Goal: Task Accomplishment & Management: Complete application form

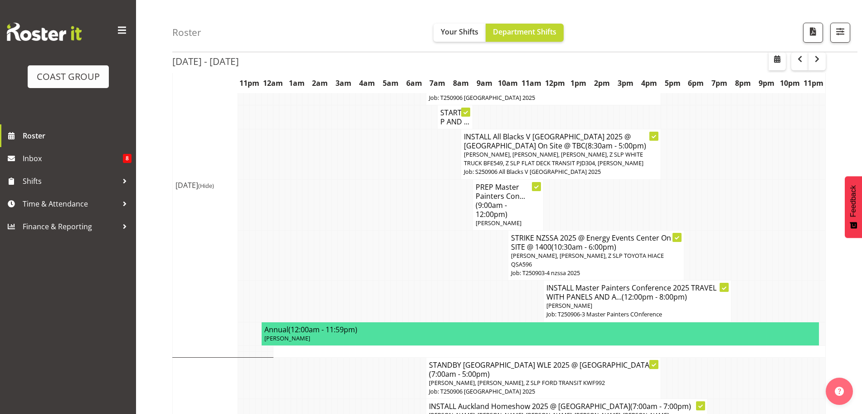
scroll to position [207, 0]
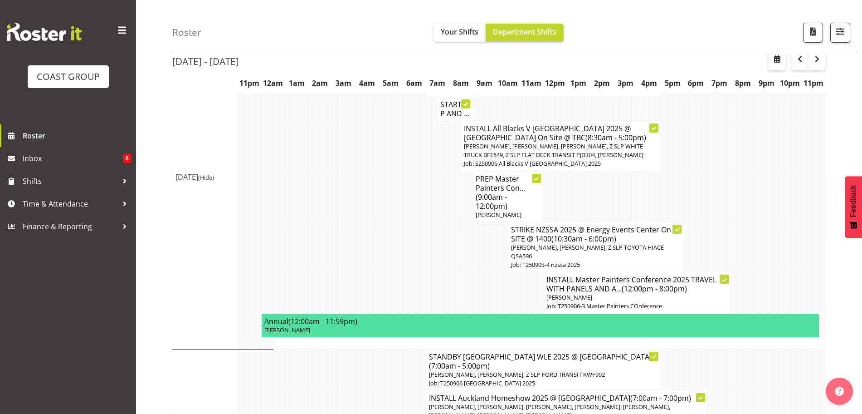
click at [631, 293] on p "[PERSON_NAME]" at bounding box center [638, 297] width 182 height 9
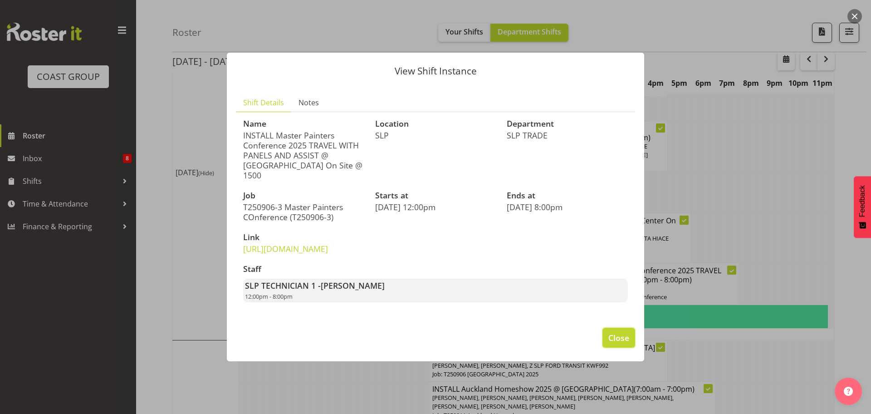
click at [615, 343] on span "Close" at bounding box center [618, 338] width 21 height 12
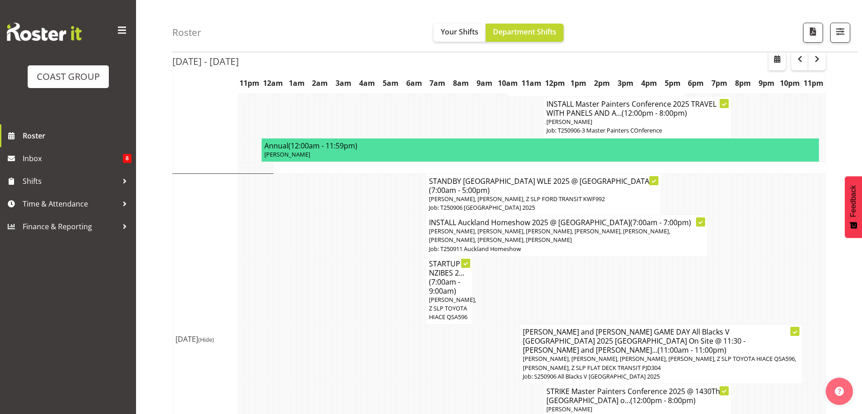
scroll to position [384, 0]
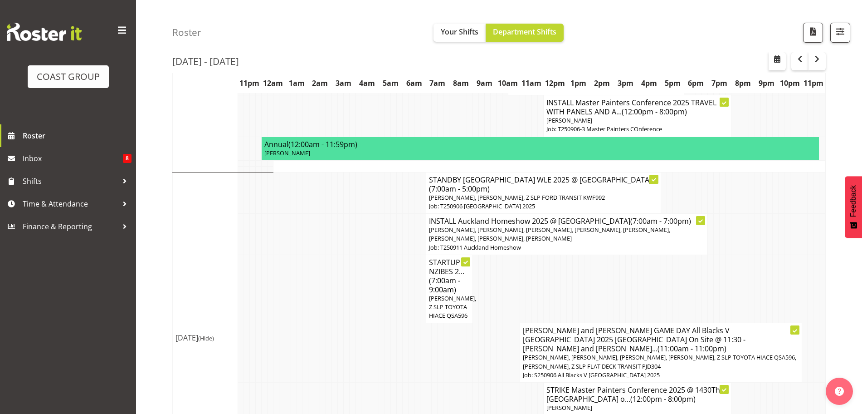
click at [611, 193] on p "[PERSON_NAME], [PERSON_NAME], Z SLP FORD TRANSIT KWF992" at bounding box center [543, 197] width 229 height 9
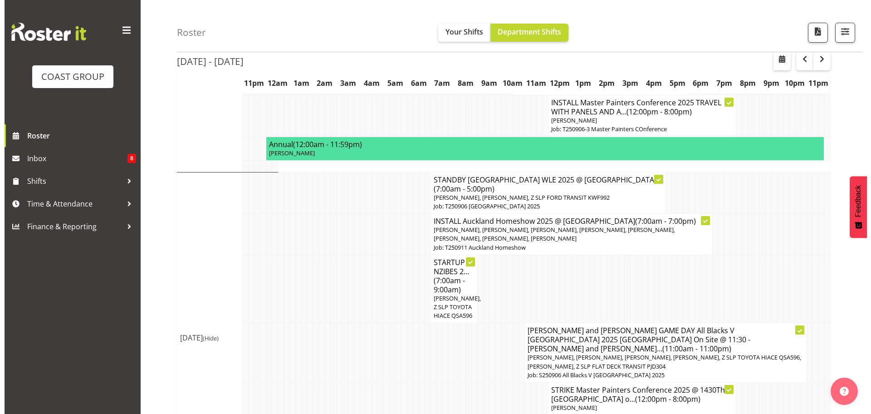
scroll to position [375, 0]
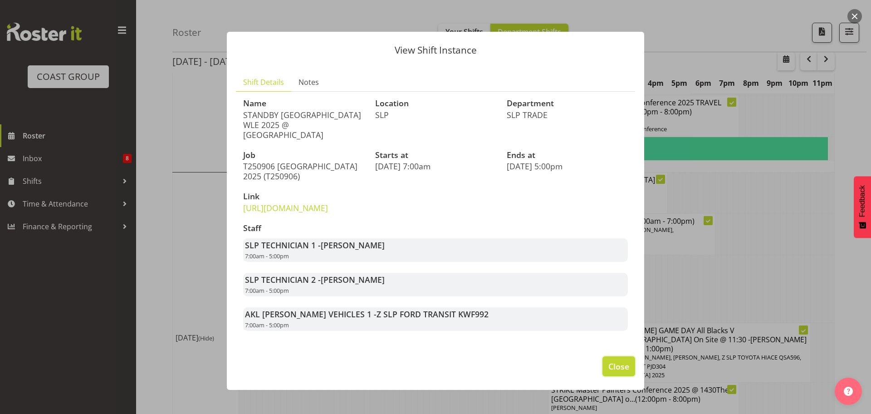
click at [611, 372] on span "Close" at bounding box center [618, 366] width 21 height 12
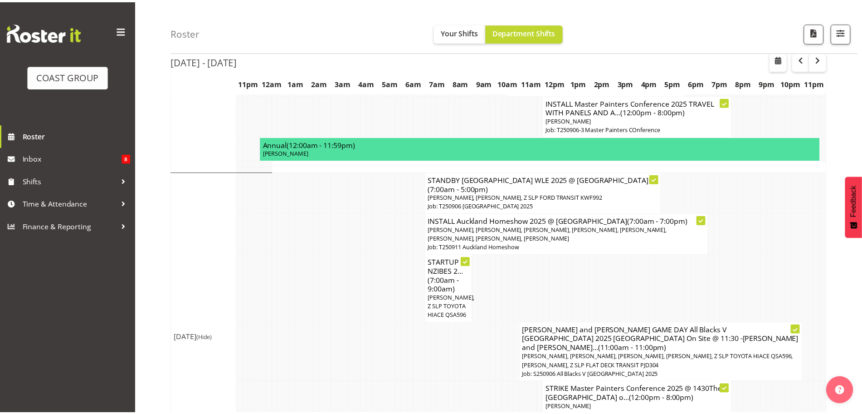
scroll to position [384, 0]
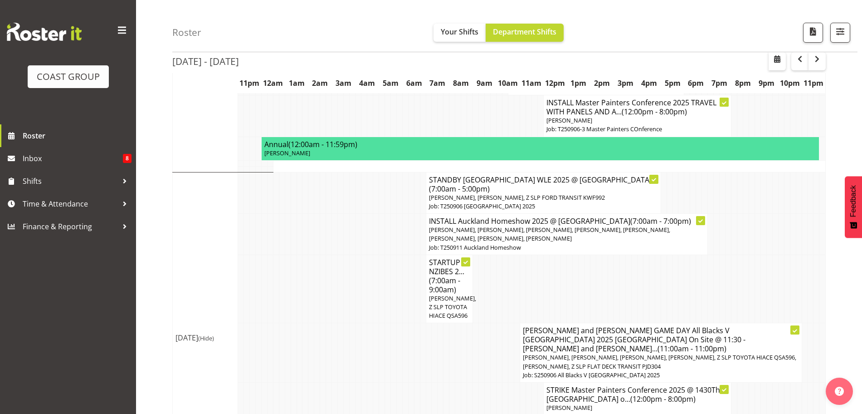
click at [533, 269] on td at bounding box center [535, 288] width 6 height 68
click at [639, 353] on span "[PERSON_NAME], [PERSON_NAME], [PERSON_NAME], [PERSON_NAME], Z SLP TOYOTA HIACE …" at bounding box center [660, 361] width 274 height 17
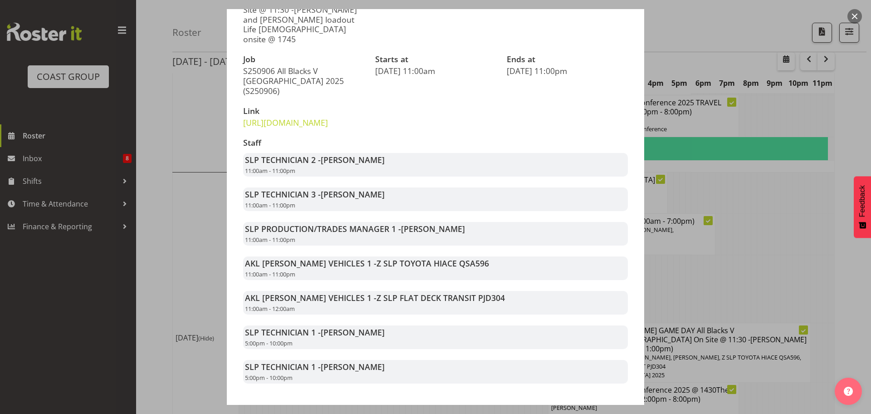
scroll to position [146, 0]
click at [609, 412] on span "Close" at bounding box center [618, 418] width 21 height 12
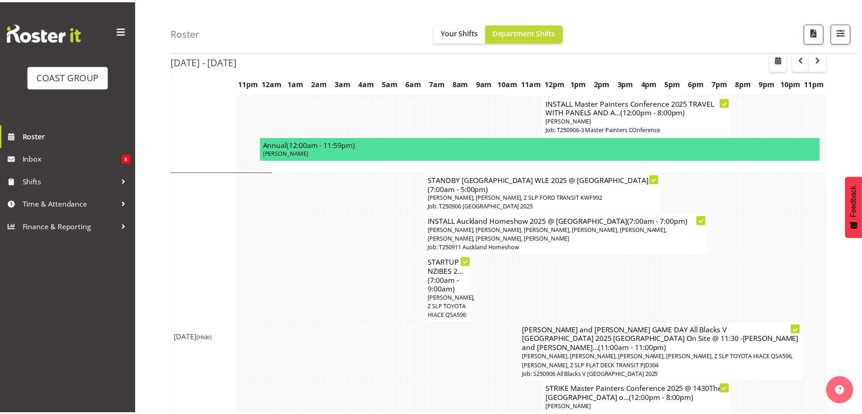
scroll to position [384, 0]
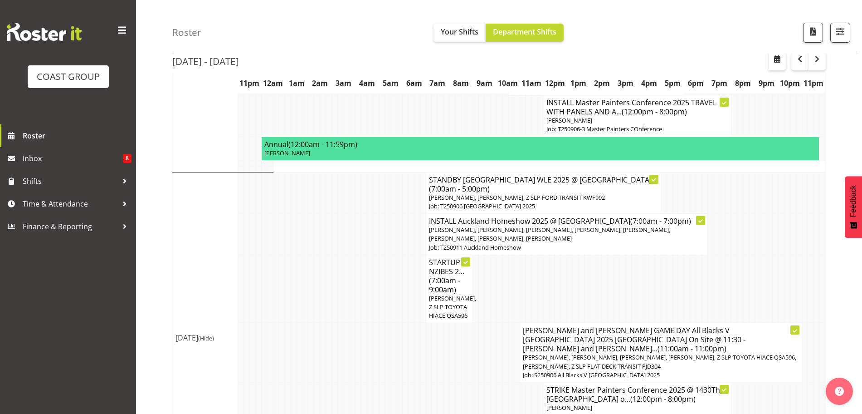
click at [611, 284] on td at bounding box center [611, 288] width 6 height 68
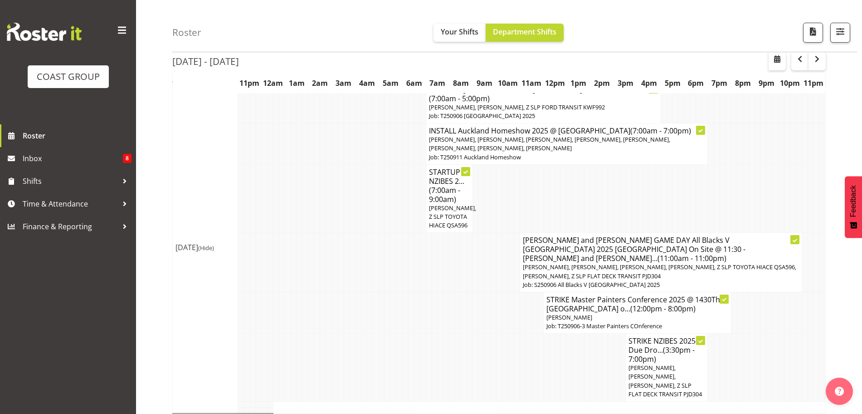
scroll to position [488, 0]
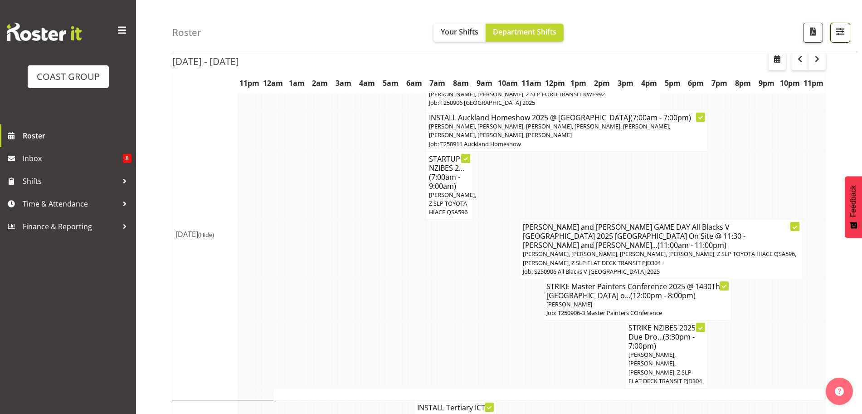
click at [843, 30] on span "button" at bounding box center [841, 31] width 12 height 12
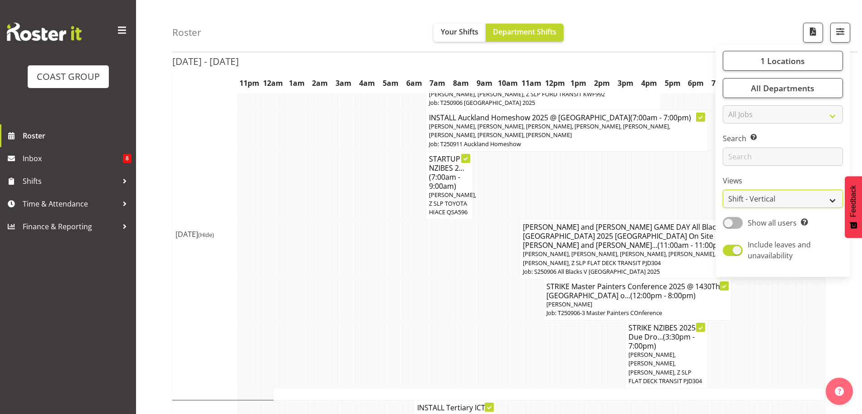
click at [801, 203] on select "Staff Role Shift - Horizontal Shift - Vertical Staff - Location" at bounding box center [783, 199] width 120 height 18
select select "staff"
click at [724, 190] on select "Staff Role Shift - Horizontal Shift - Vertical Staff - Location" at bounding box center [783, 199] width 120 height 18
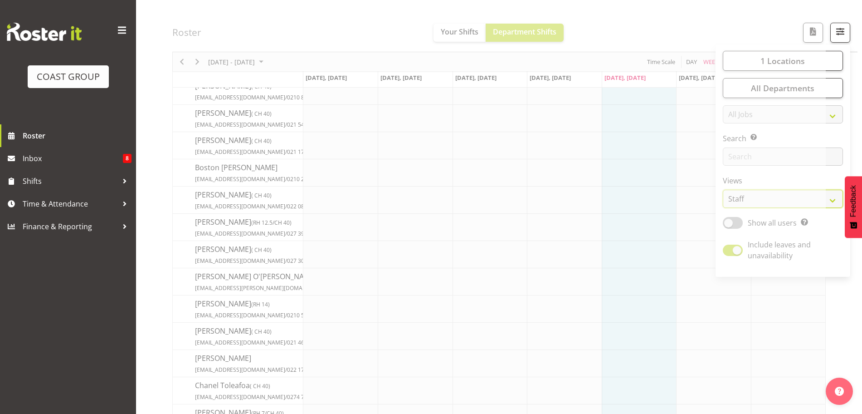
scroll to position [461, 0]
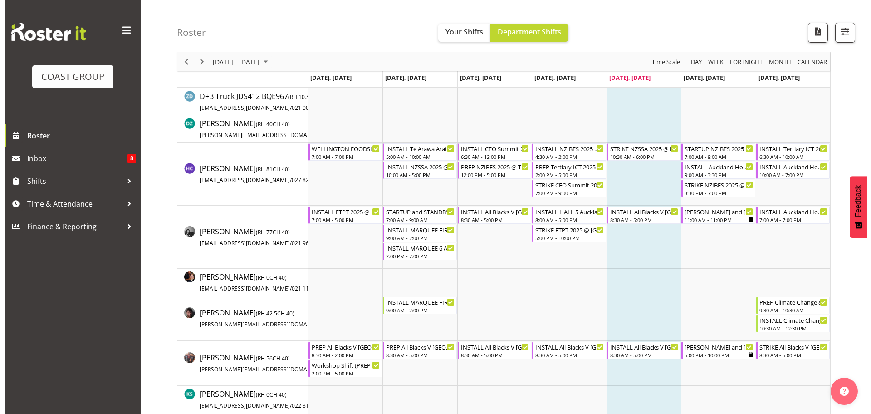
scroll to position [243, 0]
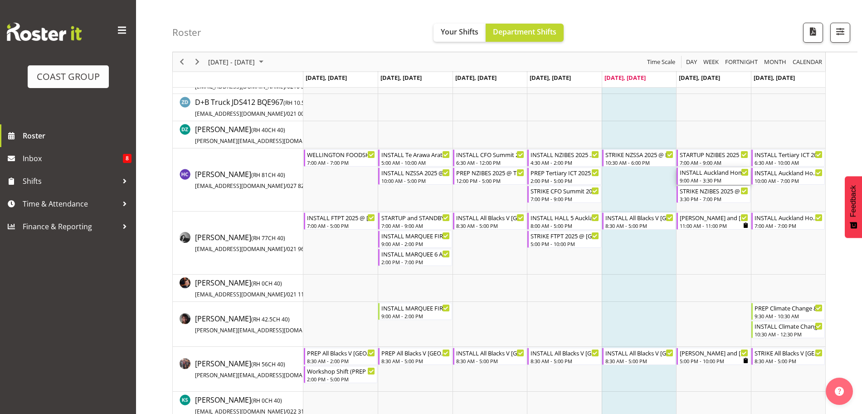
click at [718, 174] on div "INSTALL Auckland Homeshow 2025 @ [GEOGRAPHIC_DATA]" at bounding box center [714, 171] width 68 height 9
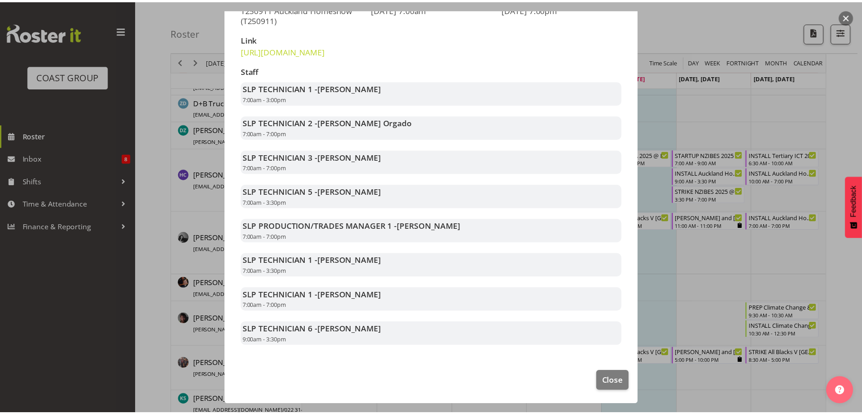
scroll to position [150, 0]
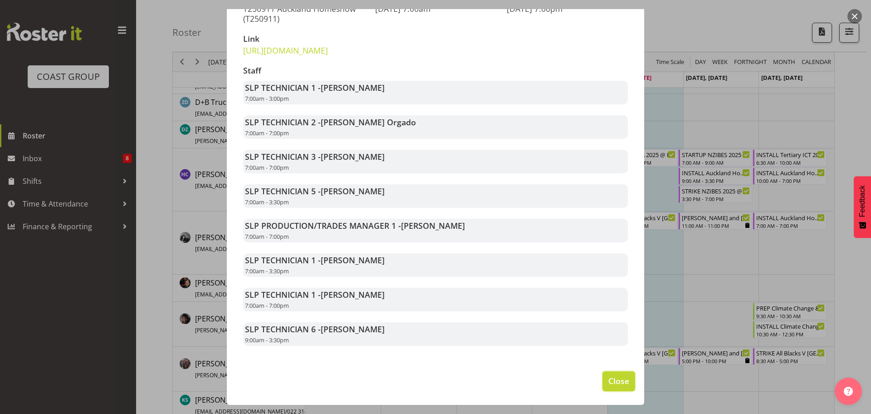
click at [623, 391] on button "Close" at bounding box center [618, 381] width 33 height 20
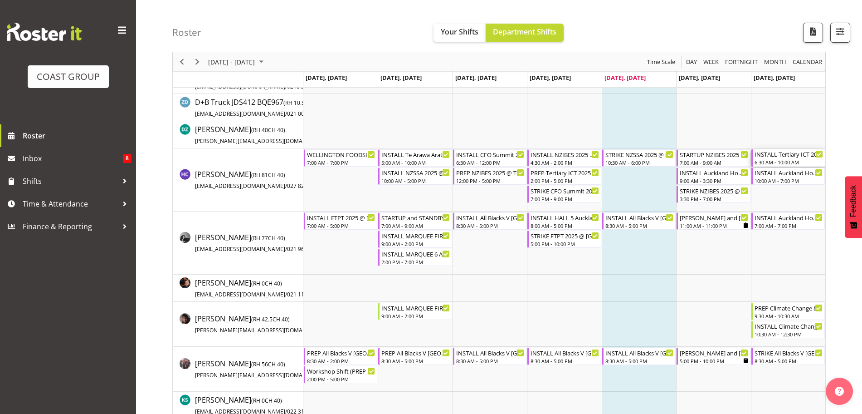
click at [786, 155] on div "INSTALL Tertiary ICT 2025 @ [GEOGRAPHIC_DATA] On Site @ 0700" at bounding box center [789, 153] width 68 height 9
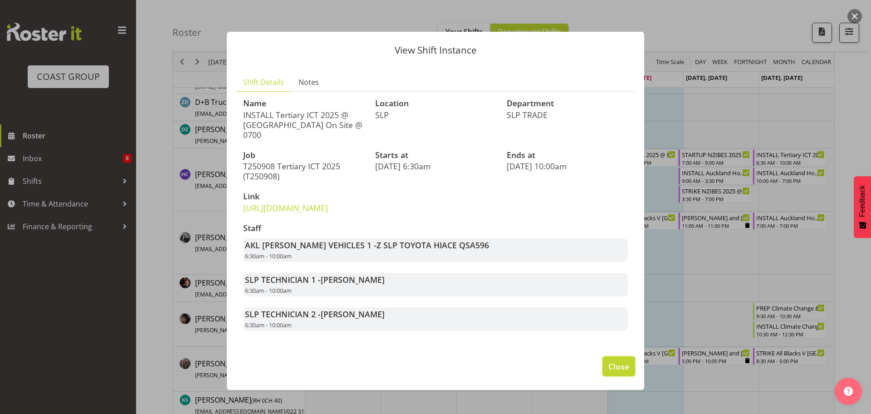
click at [608, 372] on span "Close" at bounding box center [618, 366] width 21 height 12
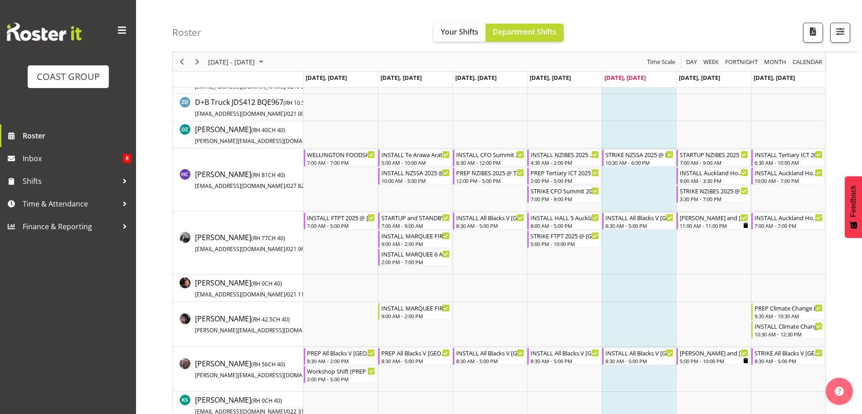
scroll to position [0, 0]
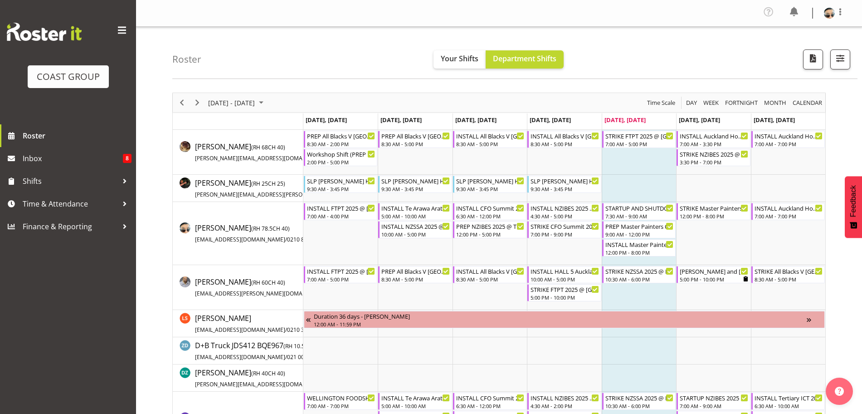
click at [432, 31] on div "Roster Your Shifts Department Shifts 1 Locations Clear CARLTON EVENTS [PERSON_N…" at bounding box center [514, 53] width 685 height 52
click at [96, 215] on link "Finance & Reporting" at bounding box center [68, 226] width 136 height 23
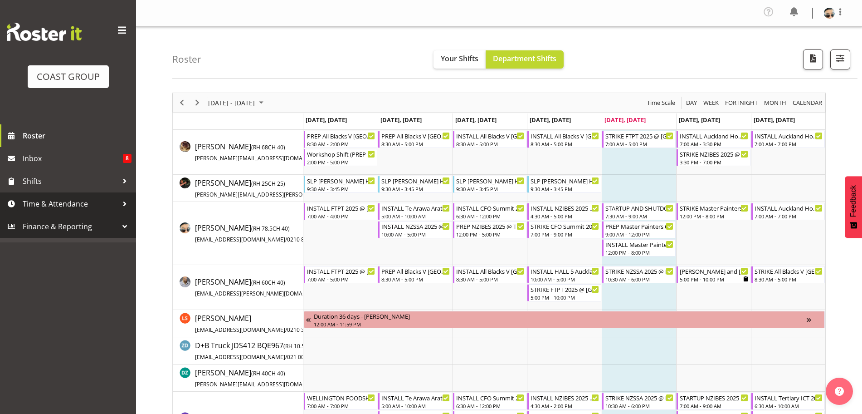
click at [104, 204] on span "Time & Attendance" at bounding box center [70, 204] width 95 height 14
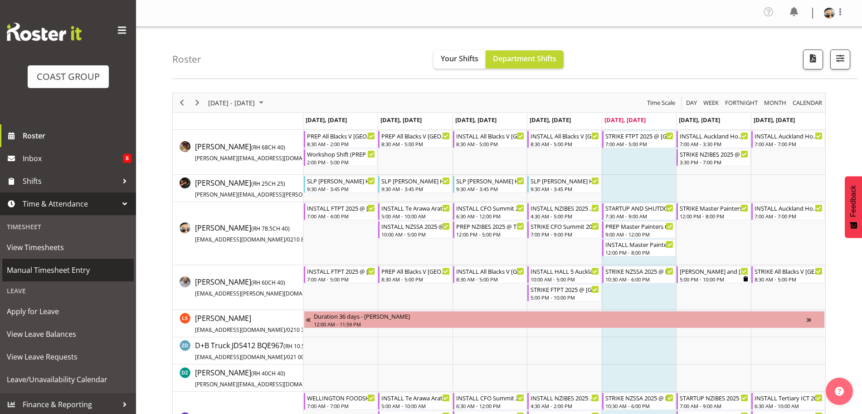
click at [80, 269] on span "Manual Timesheet Entry" at bounding box center [68, 270] width 122 height 14
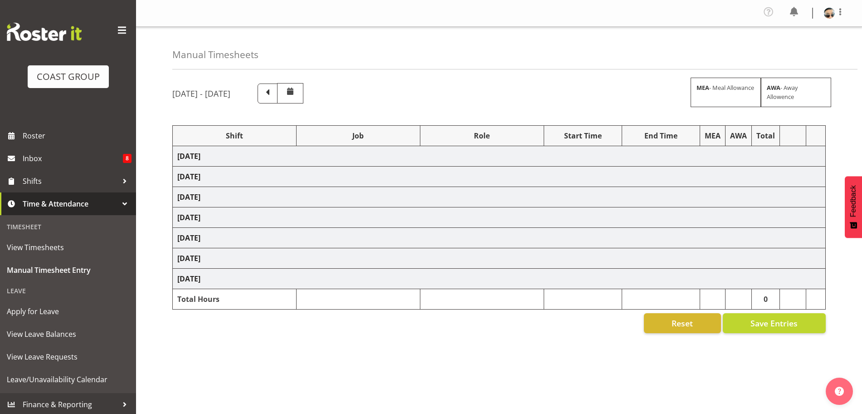
select select "78451"
select select "10277"
select select "78914"
select select "10368"
select select "78914"
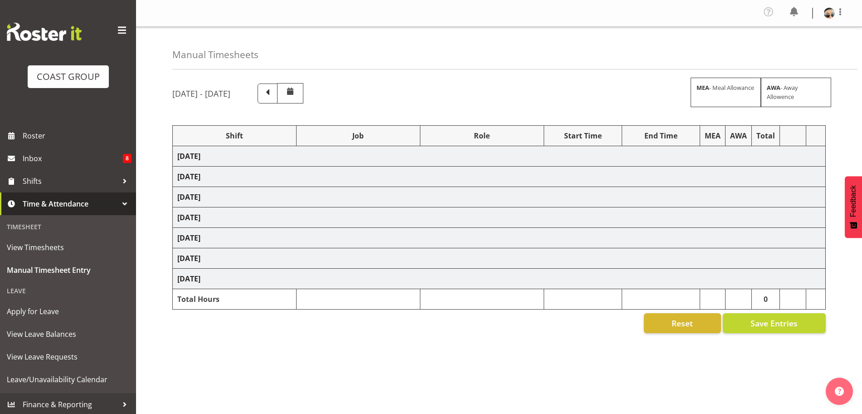
select select "10368"
select select "17"
select select "78451"
select select "10277"
select select "78914"
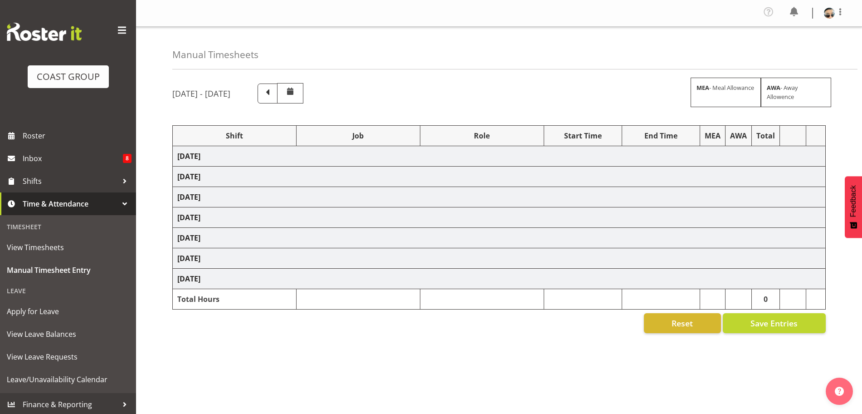
select select "10368"
select select "79690"
select select "10450"
select select "79690"
select select "10450"
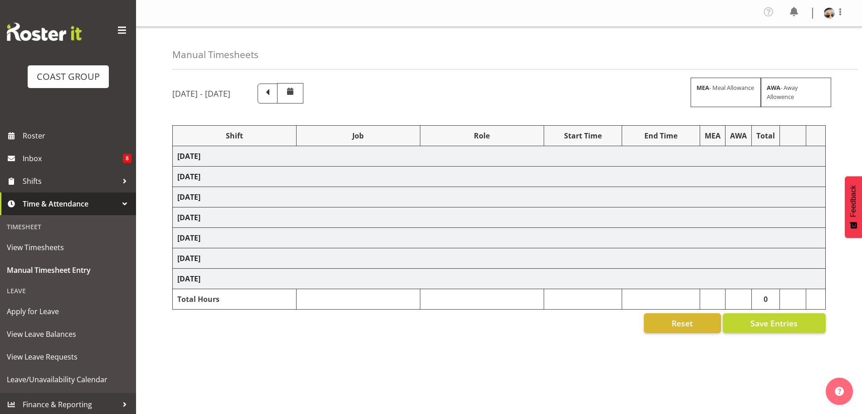
select select "79690"
select select "10450"
select select "73746"
select select "9869"
select select "73746"
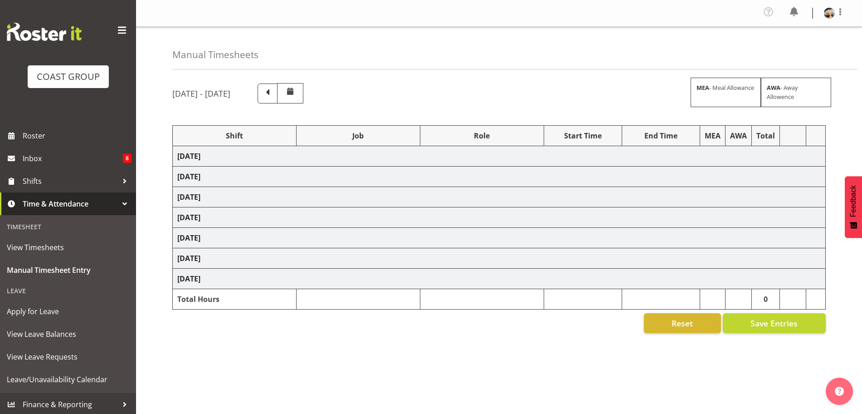
select select "9869"
select select "73746"
select select "9869"
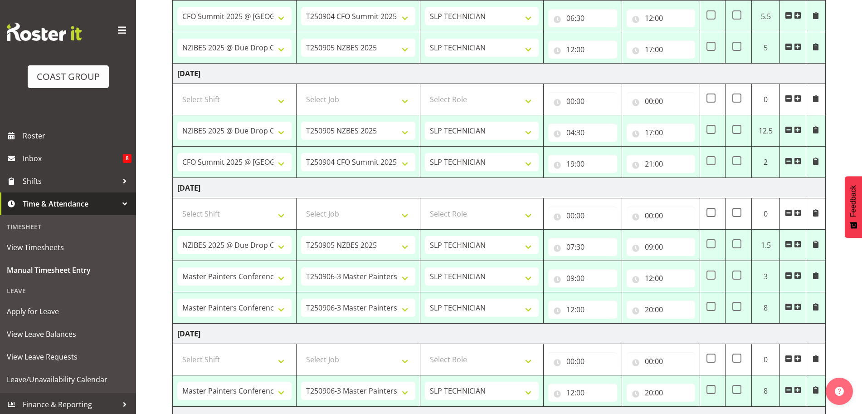
scroll to position [201, 0]
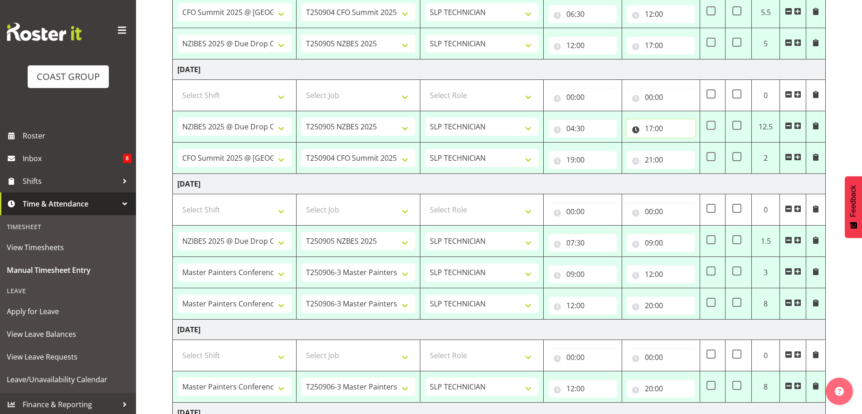
click at [650, 133] on input "17:00" at bounding box center [661, 128] width 68 height 18
click at [690, 150] on select "00 01 02 03 04 05 06 07 08 09 10 11 12 13 14 15 16 17 18 19 20 21 22 23" at bounding box center [689, 152] width 20 height 18
select select "18"
click at [679, 143] on select "00 01 02 03 04 05 06 07 08 09 10 11 12 13 14 15 16 17 18 19 20 21 22 23" at bounding box center [689, 152] width 20 height 18
type input "18:00"
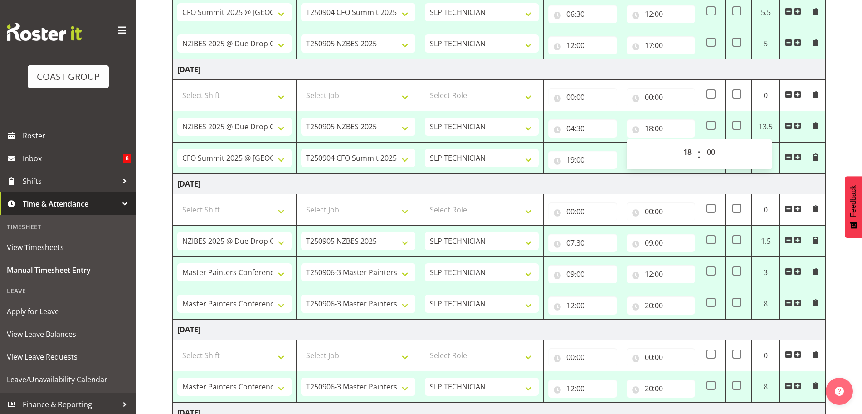
click at [672, 191] on td "Friday 5th September 2025" at bounding box center [499, 184] width 653 height 20
click at [650, 132] on input "18:00" at bounding box center [661, 128] width 68 height 18
click at [621, 174] on td "Friday 5th September 2025" at bounding box center [499, 184] width 653 height 20
click at [597, 163] on input "19:00" at bounding box center [582, 160] width 68 height 18
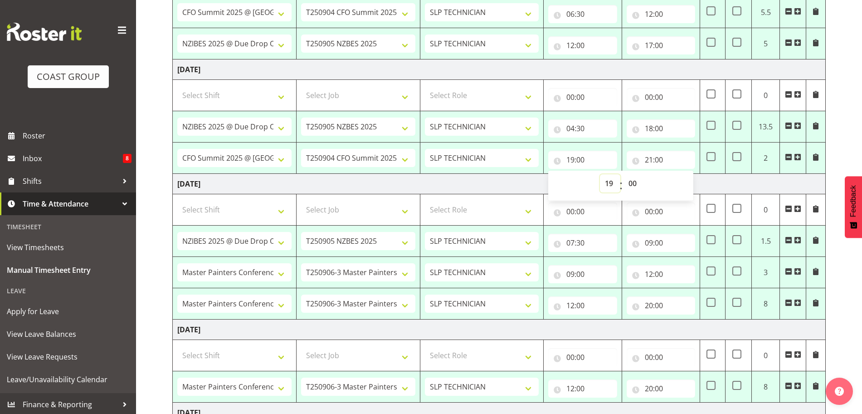
click at [608, 183] on select "00 01 02 03 04 05 06 07 08 09 10 11 12 13 14 15 16 17 18 19 20 21 22 23" at bounding box center [610, 183] width 20 height 18
select select "18"
click at [600, 174] on select "00 01 02 03 04 05 06 07 08 09 10 11 12 13 14 15 16 17 18 19 20 21 22 23" at bounding box center [610, 183] width 20 height 18
type input "18:00"
click at [655, 165] on input "21:00" at bounding box center [661, 160] width 68 height 18
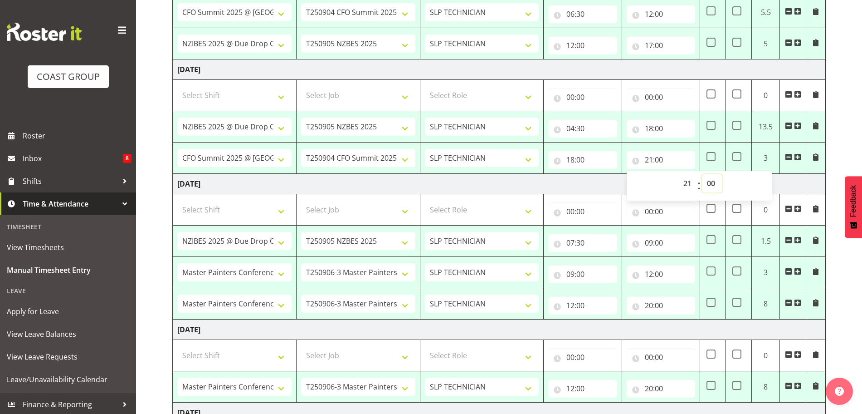
click at [709, 189] on select "00 01 02 03 04 05 06 07 08 09 10 11 12 13 14 15 16 17 18 19 20 21 22 23 24 25 2…" at bounding box center [712, 183] width 20 height 18
select select "30"
click at [702, 174] on select "00 01 02 03 04 05 06 07 08 09 10 11 12 13 14 15 16 17 18 19 20 21 22 23 24 25 2…" at bounding box center [712, 183] width 20 height 18
type input "21:30"
click at [600, 180] on td "Friday 5th September 2025" at bounding box center [499, 184] width 653 height 20
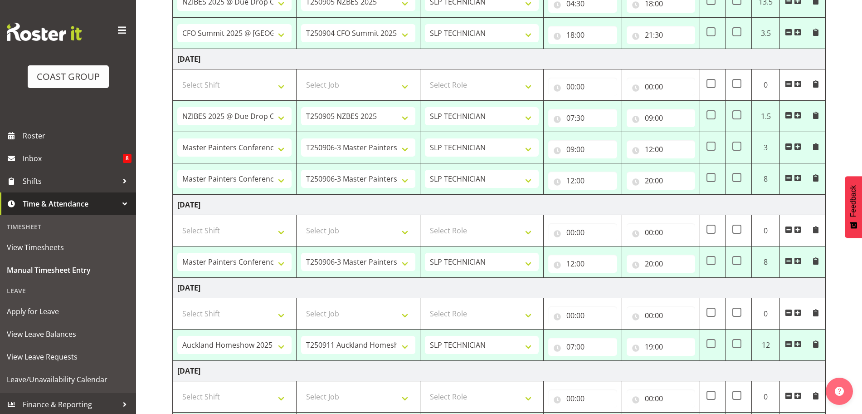
scroll to position [327, 0]
click at [608, 59] on td "Friday 5th September 2025" at bounding box center [499, 58] width 653 height 20
click at [592, 117] on input "07:30" at bounding box center [582, 117] width 68 height 18
click at [635, 146] on select "00 01 02 03 04 05 06 07 08 09 10 11 12 13 14 15 16 17 18 19 20 21 22 23 24 25 2…" at bounding box center [634, 140] width 20 height 18
select select "0"
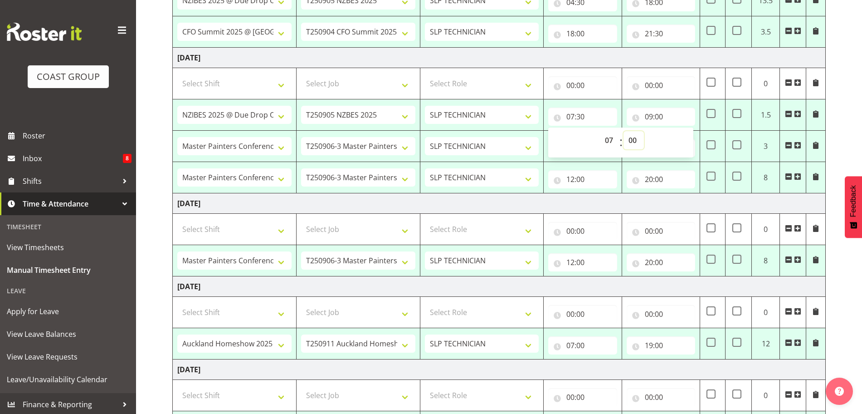
click at [624, 131] on select "00 01 02 03 04 05 06 07 08 09 10 11 12 13 14 15 16 17 18 19 20 21 22 23 24 25 2…" at bounding box center [634, 140] width 20 height 18
type input "07:00"
click at [633, 63] on td "Friday 5th September 2025" at bounding box center [499, 58] width 653 height 20
click at [649, 187] on input "20:00" at bounding box center [661, 179] width 68 height 18
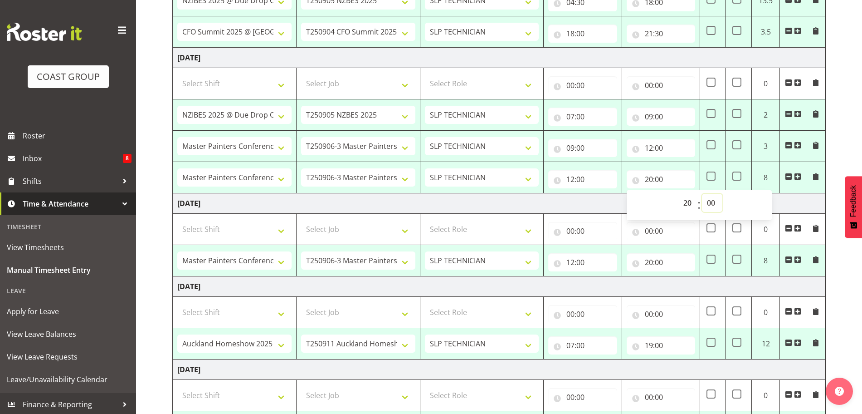
click at [712, 204] on select "00 01 02 03 04 05 06 07 08 09 10 11 12 13 14 15 16 17 18 19 20 21 22 23 24 25 2…" at bounding box center [712, 203] width 20 height 18
select select "30"
click at [702, 194] on select "00 01 02 03 04 05 06 07 08 09 10 11 12 13 14 15 16 17 18 19 20 21 22 23 24 25 2…" at bounding box center [712, 203] width 20 height 18
type input "20:30"
click at [612, 203] on td "Saturday 6th September 2025" at bounding box center [499, 203] width 653 height 20
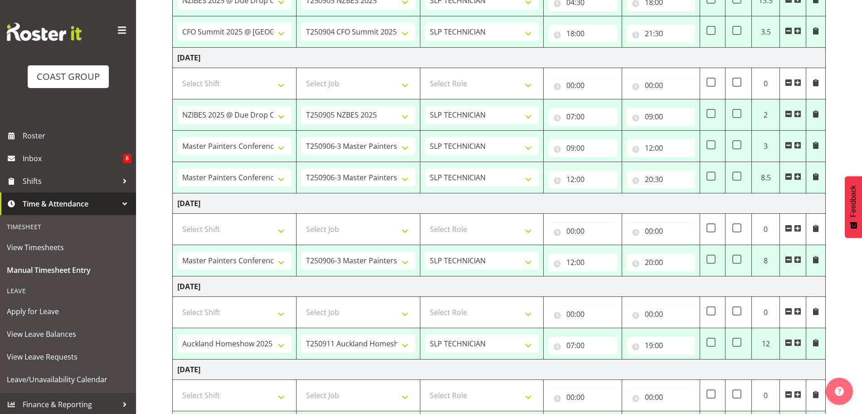
click at [816, 176] on span at bounding box center [815, 176] width 7 height 7
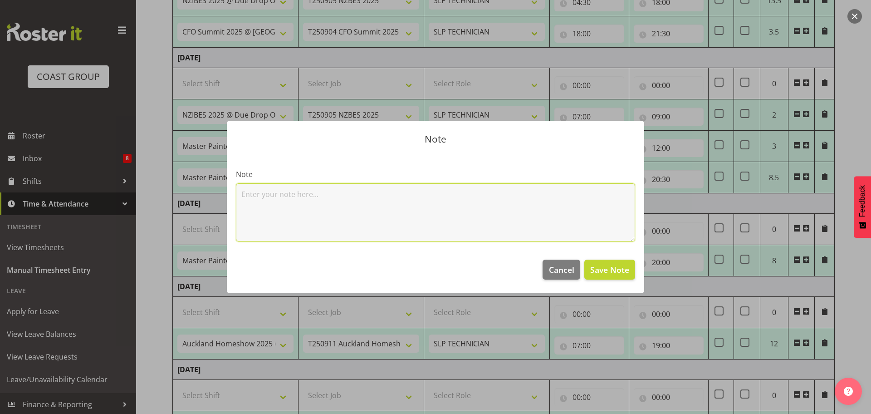
click at [528, 213] on textarea at bounding box center [435, 212] width 399 height 58
type textarea "Start Build at 5pm"
click at [625, 269] on span "Save Note" at bounding box center [609, 270] width 39 height 12
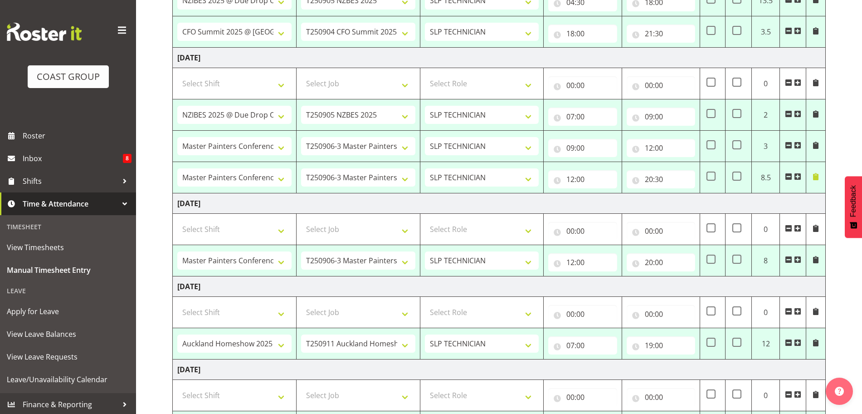
click at [854, 293] on div "September 3rd - September 9th 2025 MEA - Meal Allowance AWA - Away Allowence Sh…" at bounding box center [517, 162] width 690 height 827
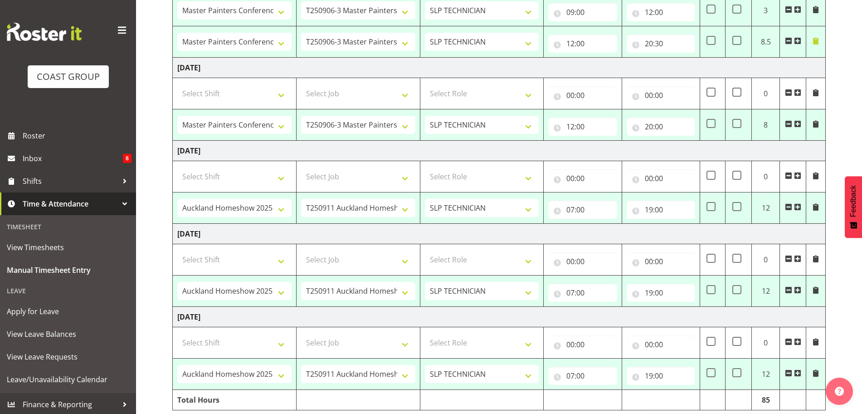
scroll to position [498, 0]
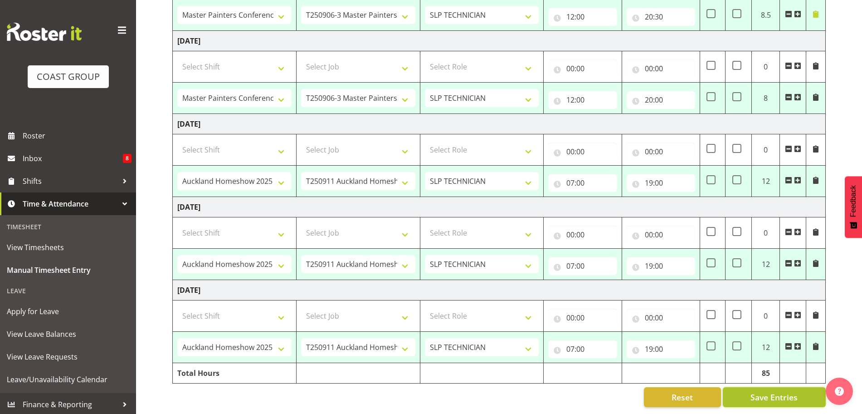
click at [804, 391] on button "Save Entries" at bounding box center [774, 397] width 103 height 20
select select "78451"
select select "10277"
type input "06:30"
type input "12:00"
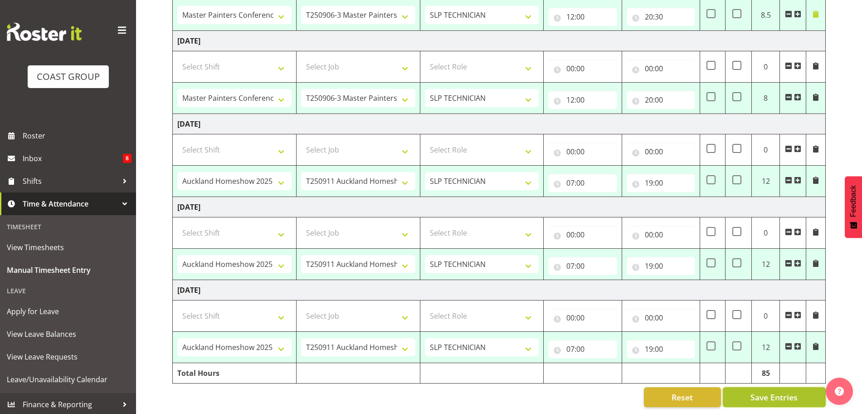
select select "78914"
select select "10368"
type input "12:00"
type input "17:00"
select select "78914"
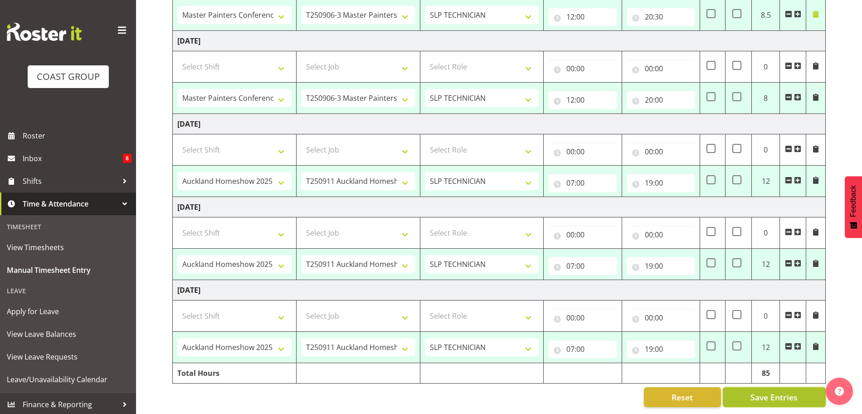
select select "10368"
type input "04:30"
type input "18:00"
select select "78451"
select select "10277"
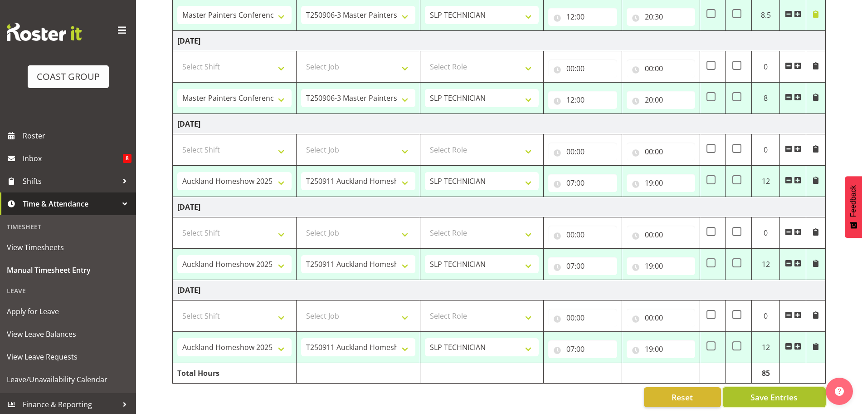
type input "18:00"
type input "21:30"
select select "78914"
select select "10368"
type input "07:00"
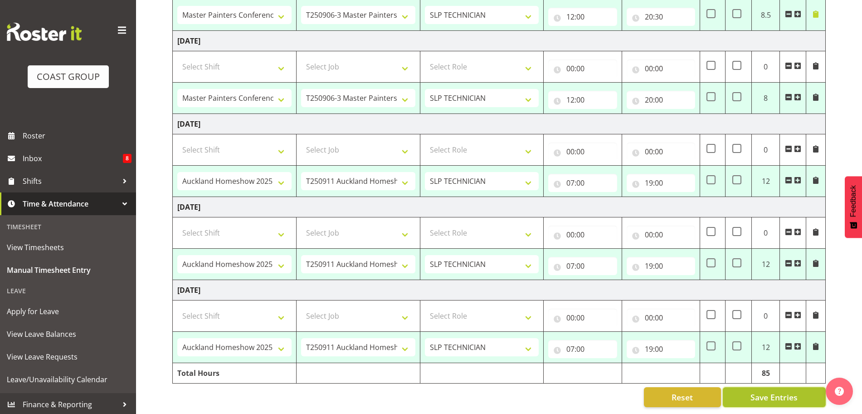
type input "09:00"
select select "79690"
select select "10450"
type input "09:00"
type input "12:00"
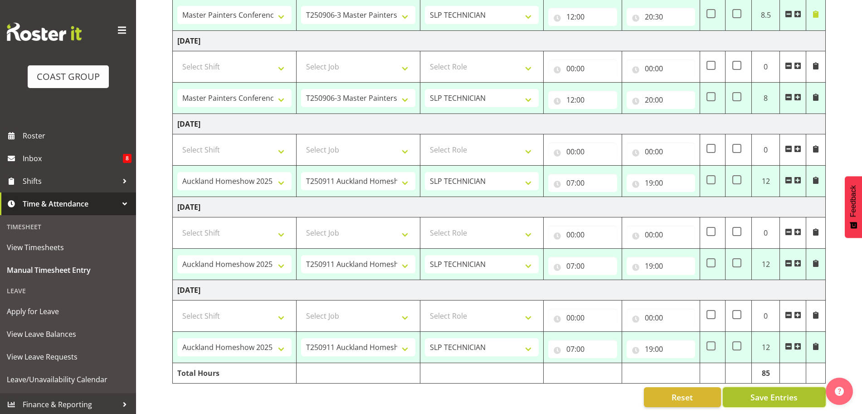
type input "12:00"
type input "20:30"
select select "79690"
select select "10450"
type input "12:00"
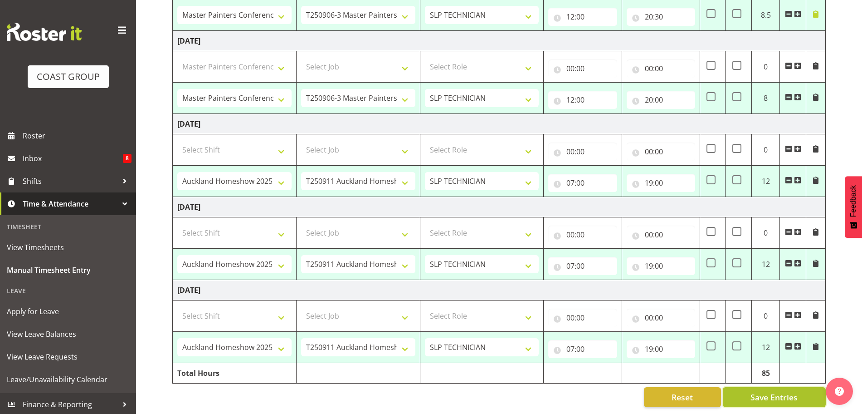
type input "20:00"
select select "73746"
select select "9869"
type input "07:00"
type input "19:00"
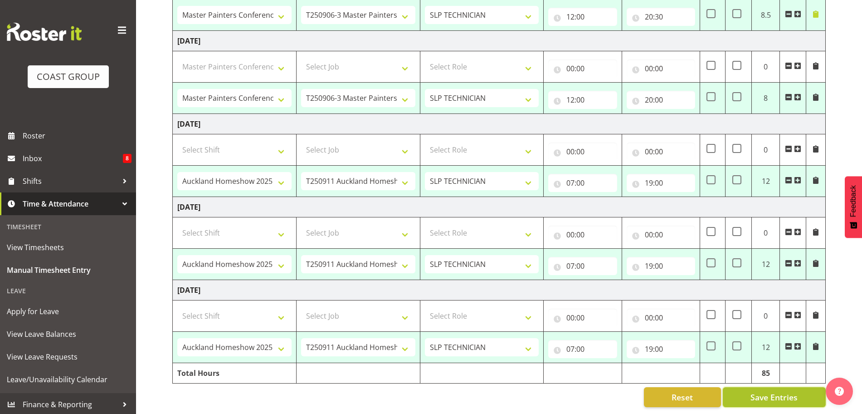
select select "73746"
select select "9869"
type input "07:00"
type input "19:00"
select select "73746"
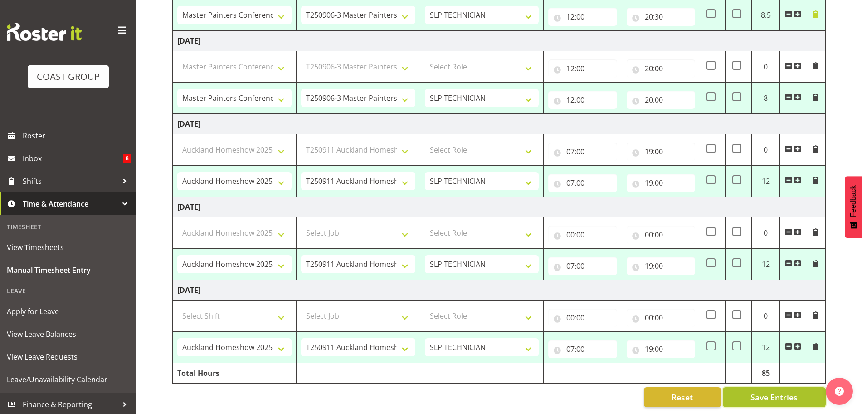
select select "9869"
type input "07:00"
type input "19:00"
select select "78914"
select select "10368"
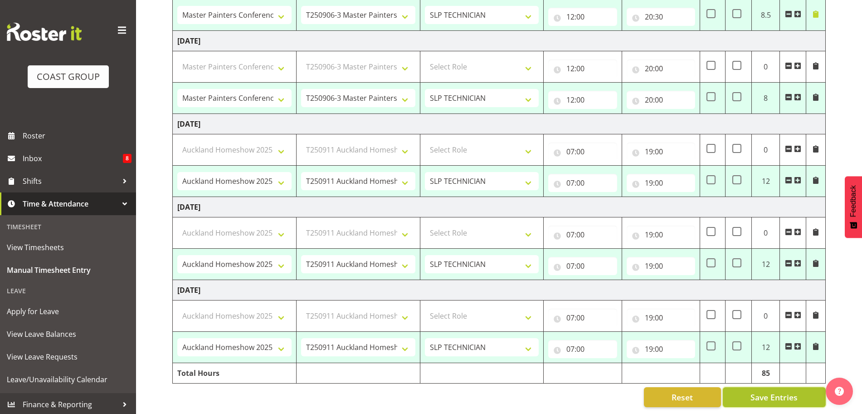
select select "78451"
select select "10277"
select select "78914"
select select "10368"
select select "79690"
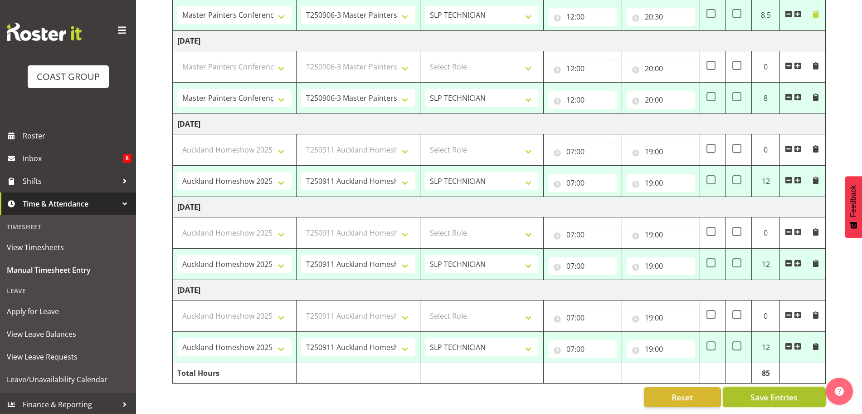
select select "10450"
select select "79690"
select select "10450"
select select "79690"
select select "10450"
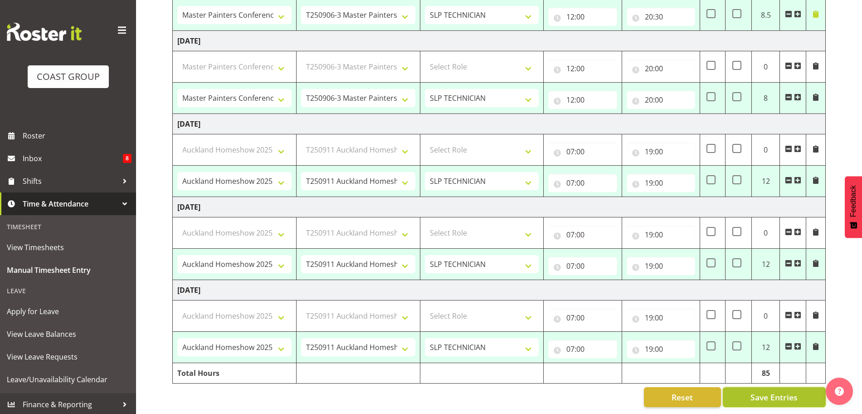
select select "73746"
select select "9869"
select select "73746"
select select "9869"
select select "73746"
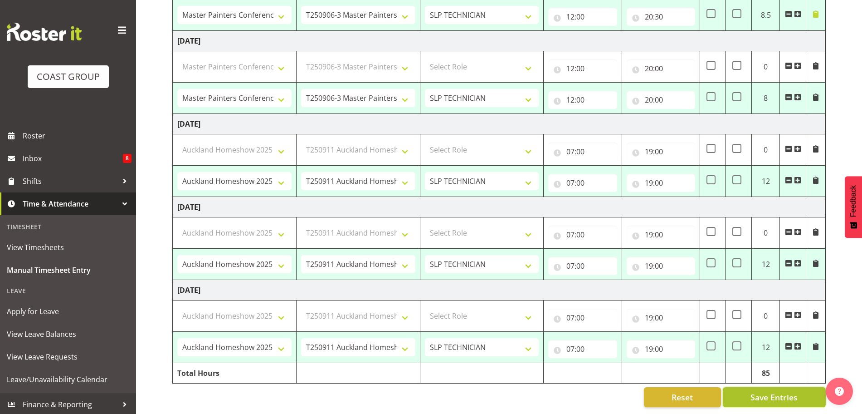
select select "9869"
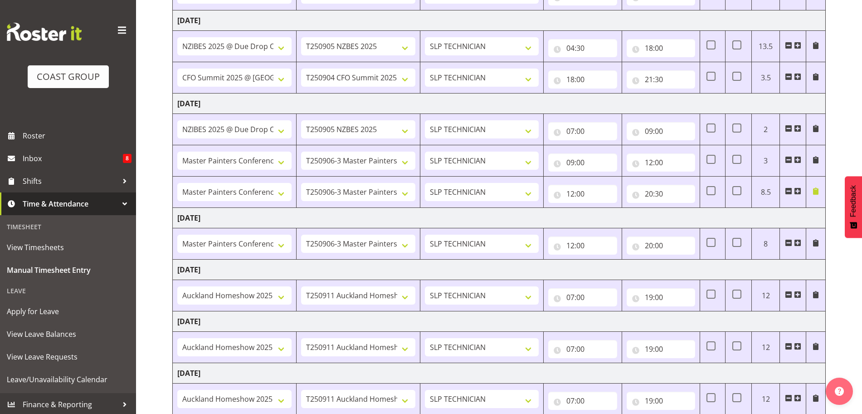
scroll to position [279, 0]
